Goal: Task Accomplishment & Management: Manage account settings

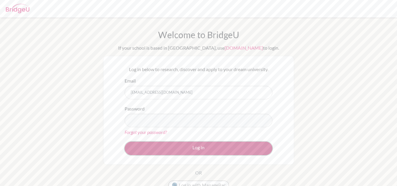
click at [181, 145] on button "Log in" at bounding box center [199, 149] width 148 height 14
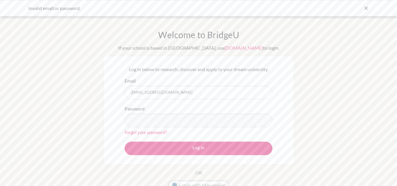
click at [154, 132] on link "Forgot your password?" at bounding box center [146, 132] width 42 height 6
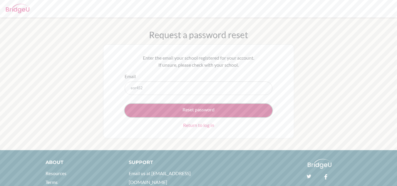
click at [139, 111] on button "Reset password" at bounding box center [199, 111] width 148 height 14
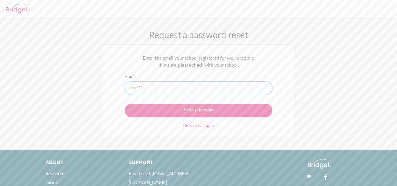
click at [154, 83] on input "eor452" at bounding box center [199, 88] width 148 height 14
type input "eor452@gmail.com"
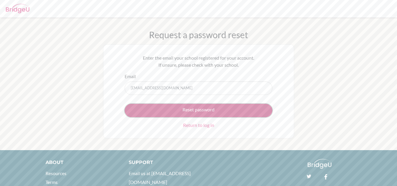
click at [174, 108] on button "Reset password" at bounding box center [199, 111] width 148 height 14
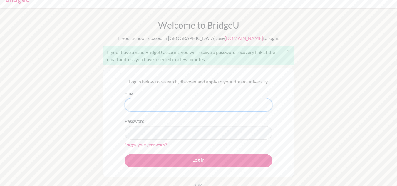
scroll to position [11, 0]
